Goal: Information Seeking & Learning: Check status

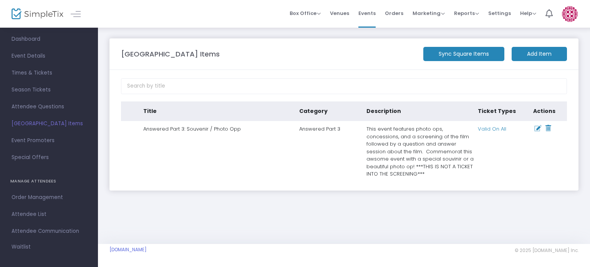
scroll to position [17, 0]
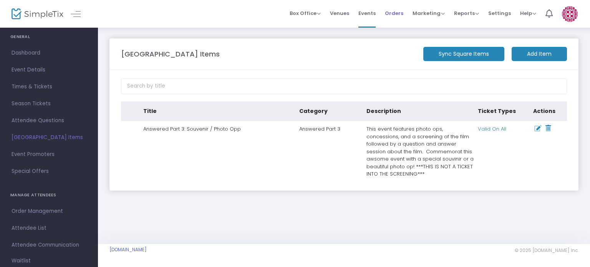
click at [394, 12] on span "Orders" at bounding box center [394, 13] width 18 height 20
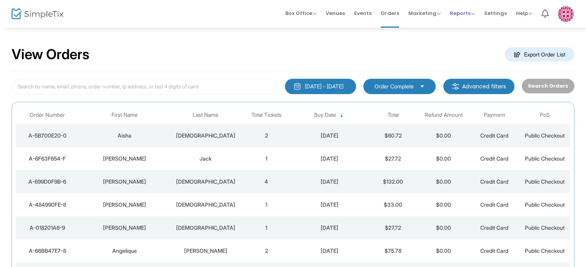
click at [461, 16] on span "Reports" at bounding box center [462, 13] width 25 height 7
click at [471, 43] on li "Sales Reports" at bounding box center [475, 40] width 50 height 15
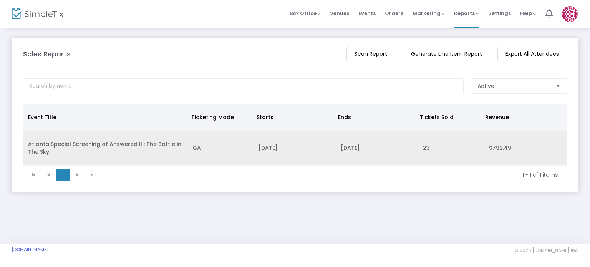
click at [354, 153] on td "[DATE]" at bounding box center [377, 148] width 82 height 35
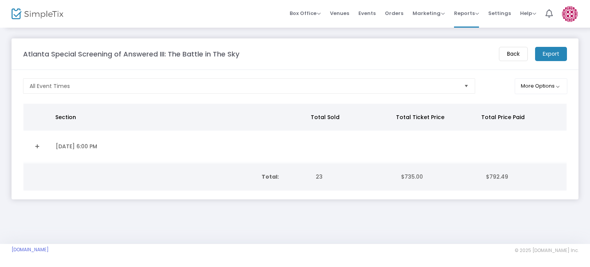
click at [424, 175] on td "$735.00" at bounding box center [439, 176] width 85 height 27
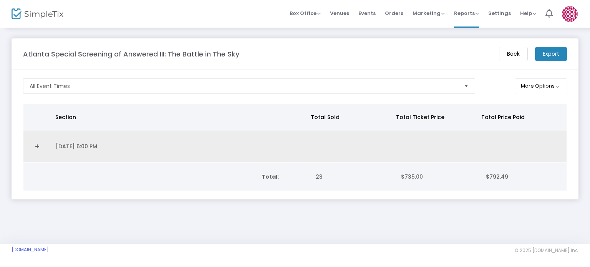
click at [417, 148] on td "Data table" at bounding box center [438, 147] width 86 height 32
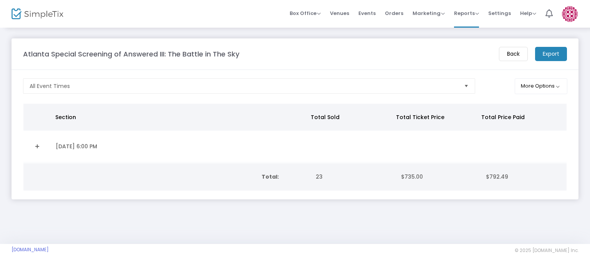
click at [38, 145] on link "Expand Details" at bounding box center [37, 146] width 18 height 12
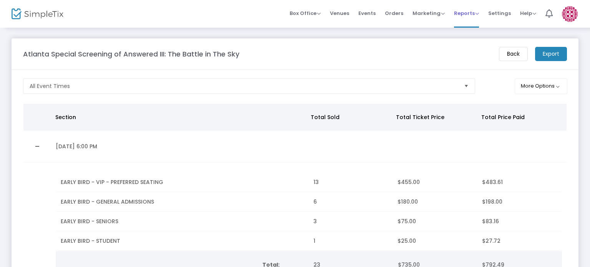
click at [472, 12] on span "Reports" at bounding box center [466, 13] width 25 height 7
click at [464, 63] on li "Download" at bounding box center [479, 55] width 50 height 15
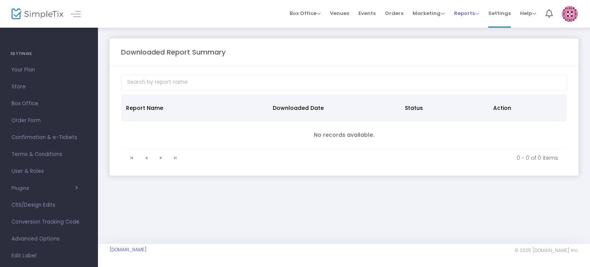
click at [476, 17] on span "Reports Analytics Sales Reports Download" at bounding box center [466, 13] width 25 height 20
click at [471, 14] on span "Reports" at bounding box center [466, 13] width 25 height 7
click at [467, 30] on li "Analytics" at bounding box center [479, 25] width 50 height 15
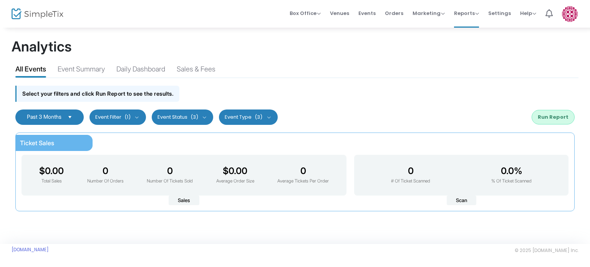
click at [128, 120] on button "Event Filter (1)" at bounding box center [118, 117] width 57 height 15
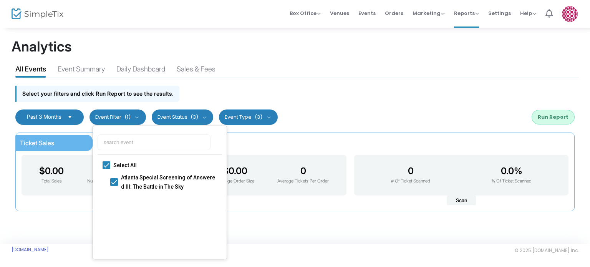
click at [202, 81] on div "Select your filters and click Run Report to see the results." at bounding box center [295, 91] width 567 height 27
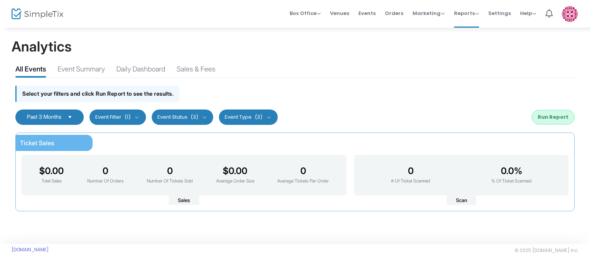
click at [541, 121] on button "Run Report" at bounding box center [553, 117] width 43 height 15
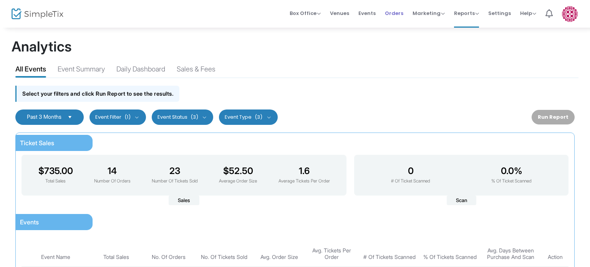
click at [392, 15] on span "Orders" at bounding box center [394, 13] width 18 height 20
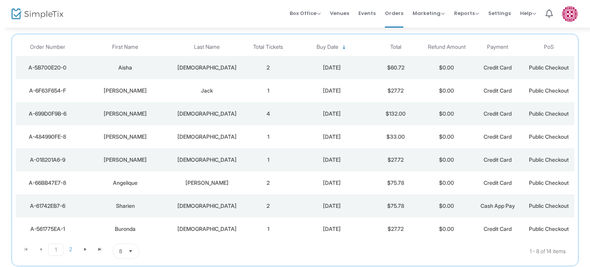
scroll to position [68, 0]
click at [70, 253] on span "2" at bounding box center [70, 250] width 15 height 12
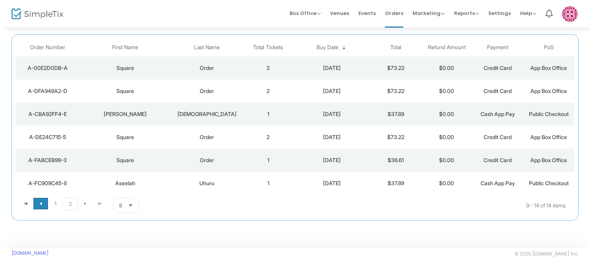
click at [36, 203] on span at bounding box center [40, 204] width 15 height 12
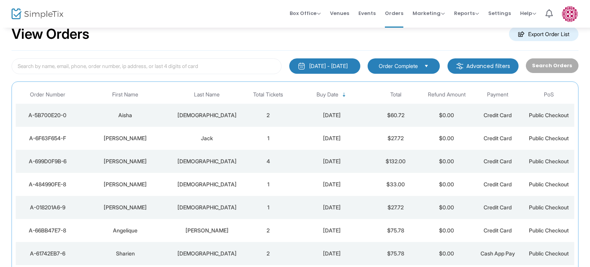
scroll to position [17, 0]
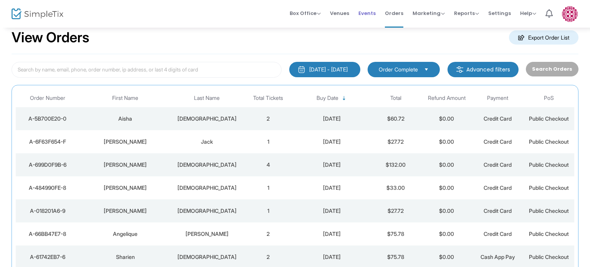
click at [375, 17] on span "Events" at bounding box center [367, 13] width 17 height 20
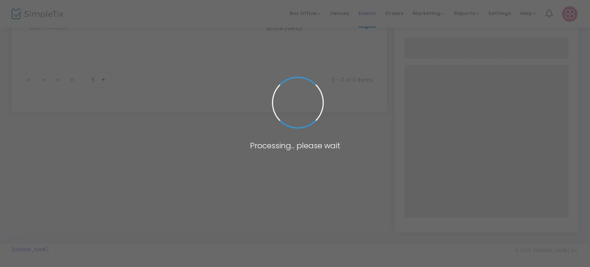
scroll to position [60, 0]
